Goal: Find specific page/section: Find specific page/section

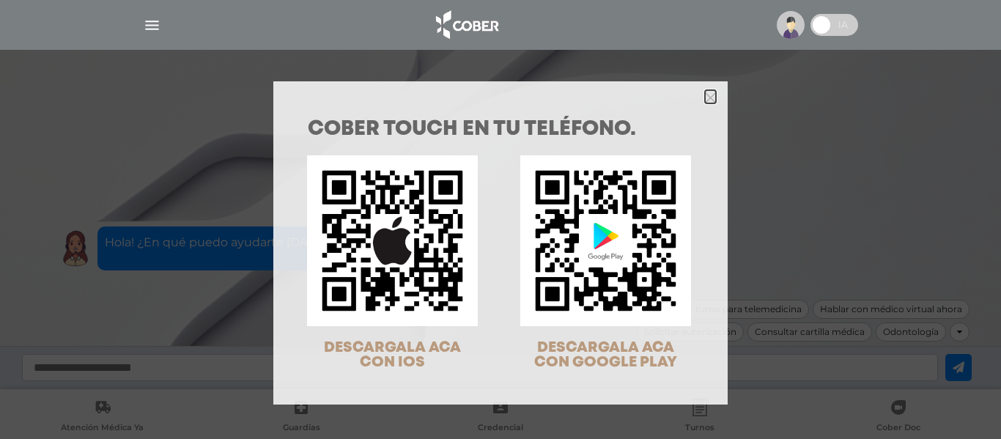
click at [705, 98] on polygon "Close" at bounding box center [710, 97] width 11 height 11
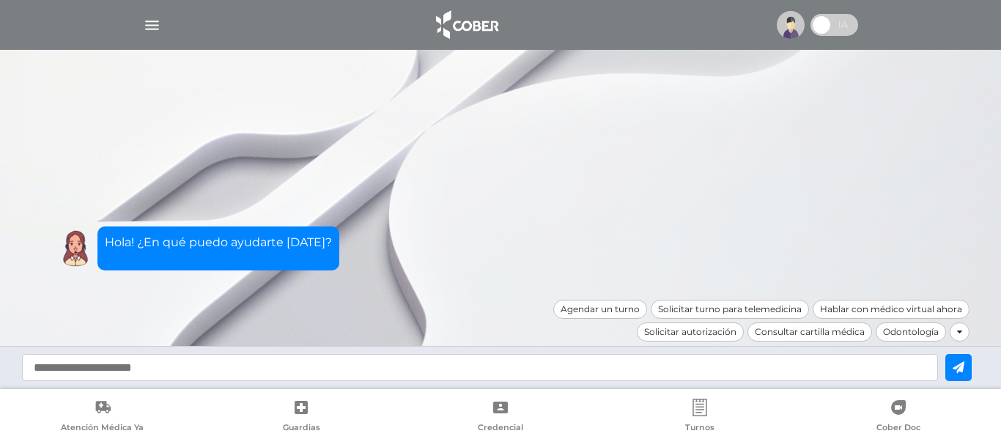
click at [497, 424] on span "Credencial" at bounding box center [500, 428] width 45 height 13
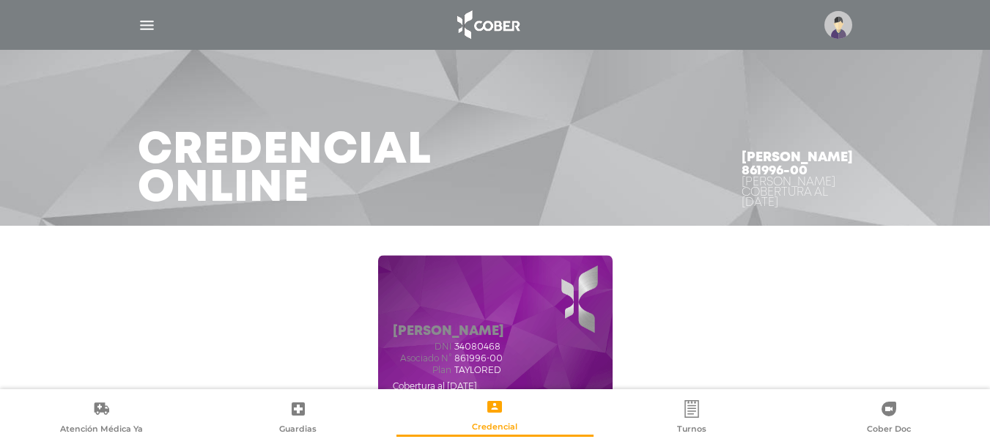
drag, startPoint x: 455, startPoint y: 356, endPoint x: 510, endPoint y: 358, distance: 55.0
click at [510, 358] on div "[PERSON_NAME] dni 34080468 Asociado N° 861996-00 Plan TAYLORED Cobertura al [DA…" at bounding box center [495, 332] width 235 height 154
copy span "861996-00"
